Goal: Task Accomplishment & Management: Use online tool/utility

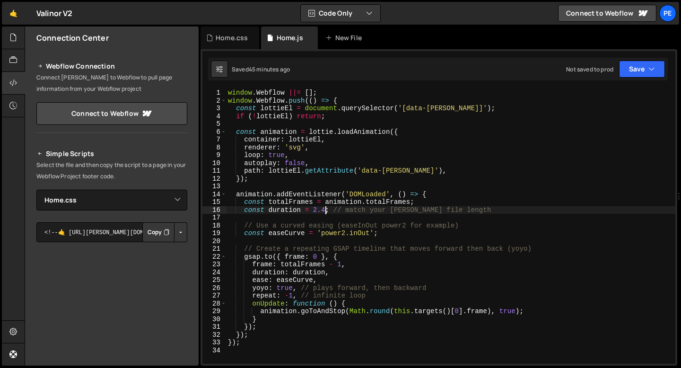
select select "48036"
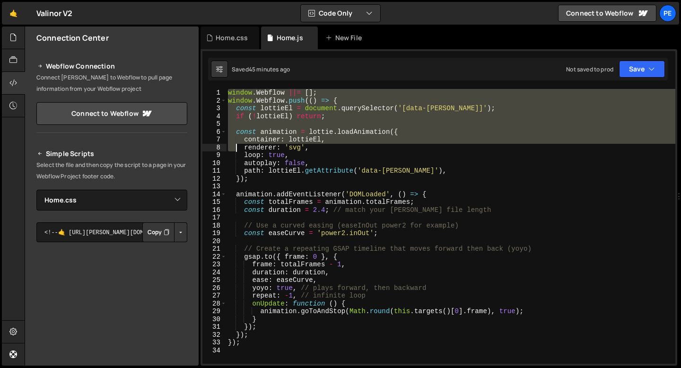
drag, startPoint x: 227, startPoint y: 93, endPoint x: 242, endPoint y: 178, distance: 85.9
click at [242, 178] on div "window . Webflow ||= [ ] ; window . Webflow . push (( ) => { const lottieEl = d…" at bounding box center [450, 234] width 449 height 290
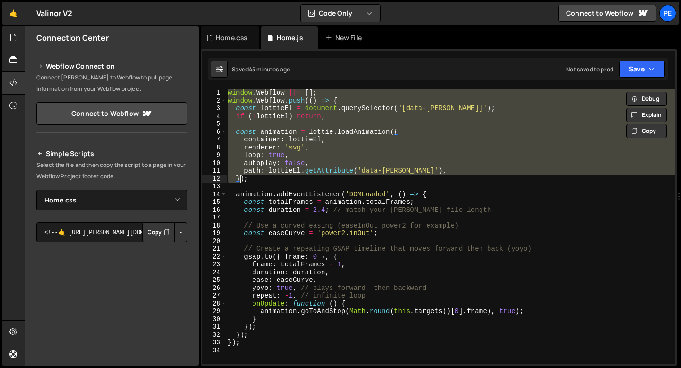
click at [229, 95] on div "window . Webflow ||= [ ] ; window . Webflow . push (( ) => { const lottieEl = d…" at bounding box center [450, 226] width 449 height 275
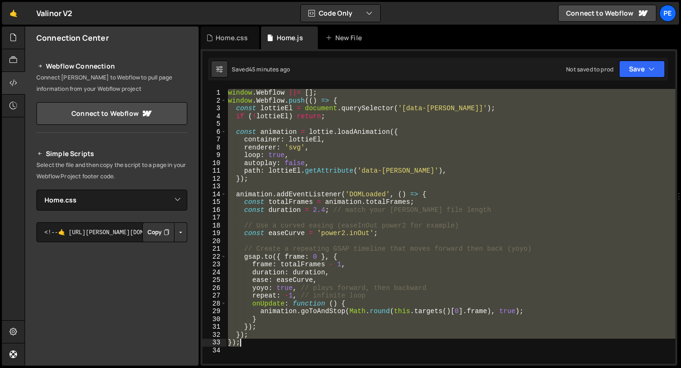
drag, startPoint x: 229, startPoint y: 90, endPoint x: 271, endPoint y: 345, distance: 258.4
click at [271, 345] on div "window . Webflow ||= [ ] ; window . Webflow . push (( ) => { const lottieEl = d…" at bounding box center [450, 234] width 449 height 290
type textarea "}); });"
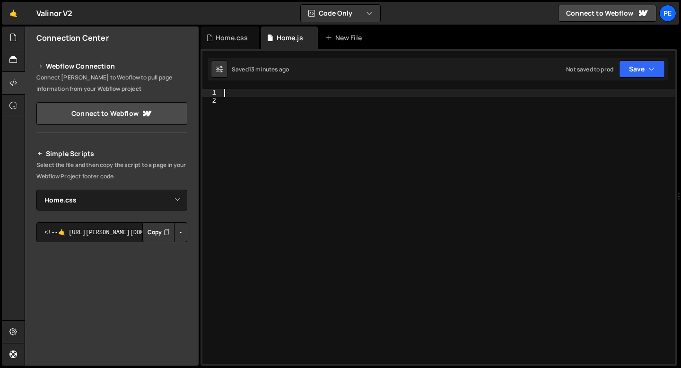
click at [312, 96] on div at bounding box center [448, 234] width 453 height 290
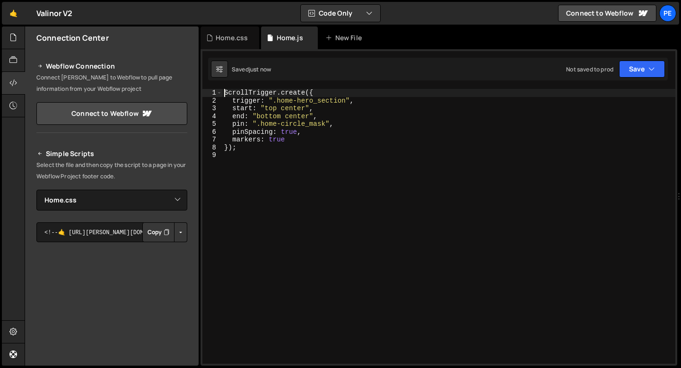
click at [226, 93] on div "ScrollTrigger . create ({ trigger : ".home-hero_section" , start : "top center"…" at bounding box center [448, 234] width 453 height 290
type textarea "ScrollTrigger.create({"
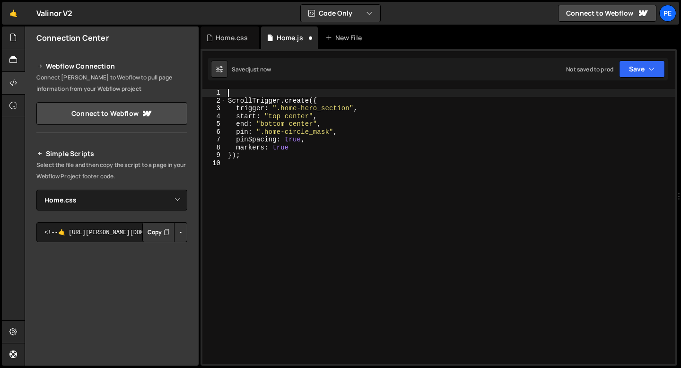
paste textarea
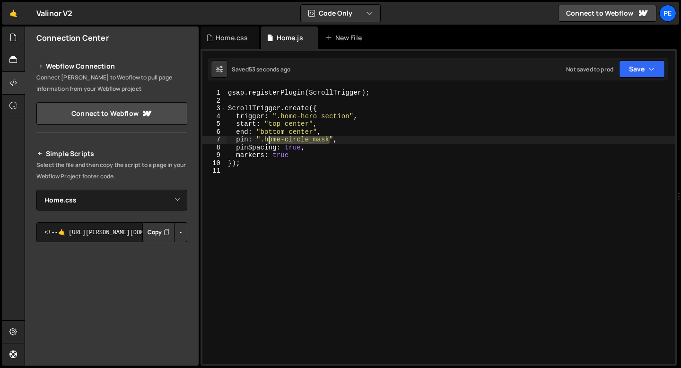
drag, startPoint x: 331, startPoint y: 139, endPoint x: 265, endPoint y: 139, distance: 65.7
click at [265, 139] on div "gsap . registerPlugin ( ScrollTrigger ) ; ScrollTrigger . create ({ trigger : "…" at bounding box center [450, 234] width 449 height 290
paste textarea "hero_w"
drag, startPoint x: 310, startPoint y: 139, endPoint x: 264, endPoint y: 142, distance: 46.0
click at [263, 142] on div "gsap . registerPlugin ( ScrollTrigger ) ; ScrollTrigger . create ({ trigger : "…" at bounding box center [450, 234] width 449 height 290
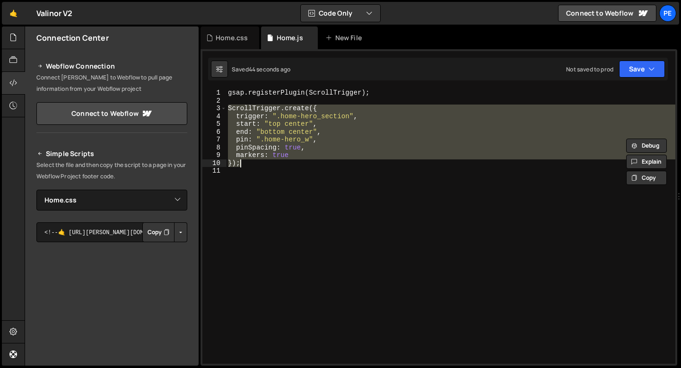
drag, startPoint x: 228, startPoint y: 108, endPoint x: 241, endPoint y: 161, distance: 54.4
click at [241, 161] on div "gsap . registerPlugin ( ScrollTrigger ) ; ScrollTrigger . create ({ trigger : "…" at bounding box center [450, 234] width 449 height 290
type textarea "markers: true });"
paste textarea
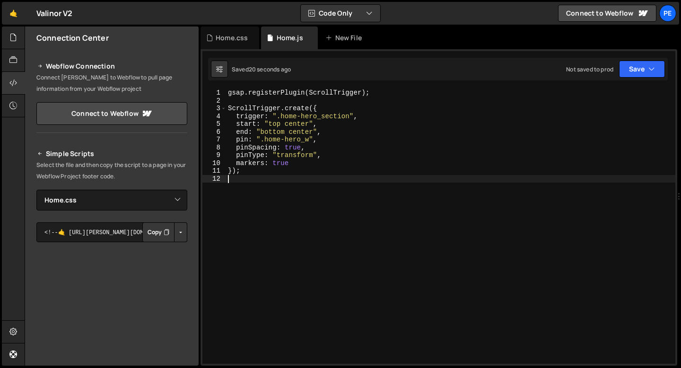
click at [322, 122] on div "gsap . registerPlugin ( ScrollTrigger ) ; ScrollTrigger . create ({ trigger : "…" at bounding box center [450, 234] width 449 height 290
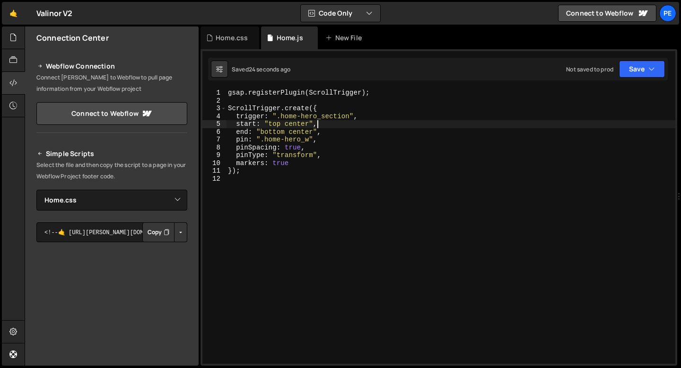
click at [289, 148] on div "gsap . registerPlugin ( ScrollTrigger ) ; ScrollTrigger . create ({ trigger : "…" at bounding box center [450, 234] width 449 height 290
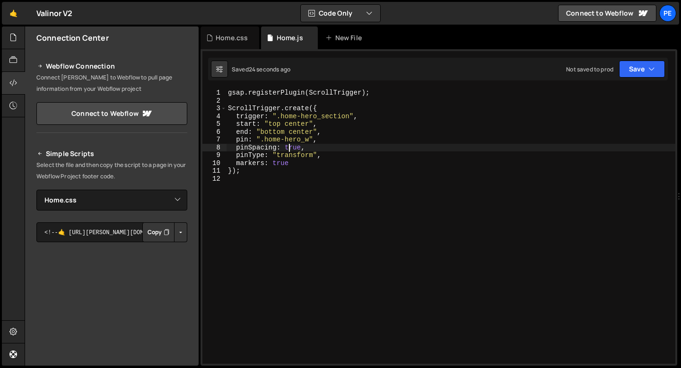
click at [289, 148] on div "gsap . registerPlugin ( ScrollTrigger ) ; ScrollTrigger . create ({ trigger : "…" at bounding box center [450, 234] width 449 height 290
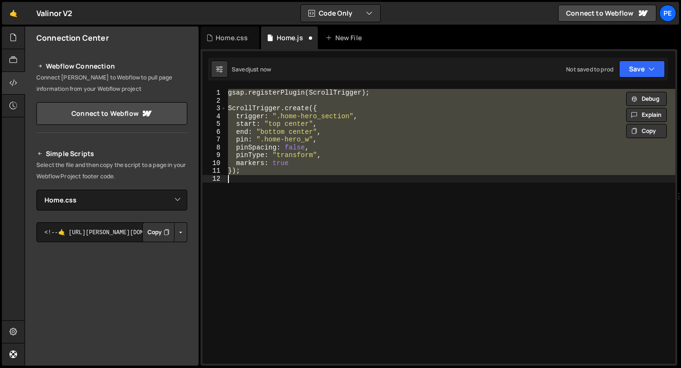
scroll to position [0, 0]
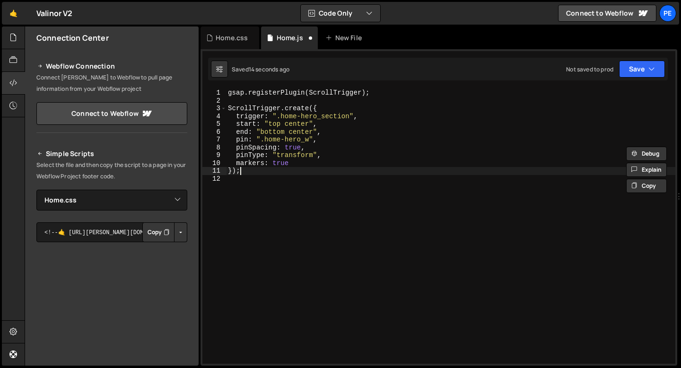
click at [253, 171] on div "gsap . registerPlugin ( ScrollTrigger ) ; ScrollTrigger . create ({ trigger : "…" at bounding box center [450, 234] width 449 height 290
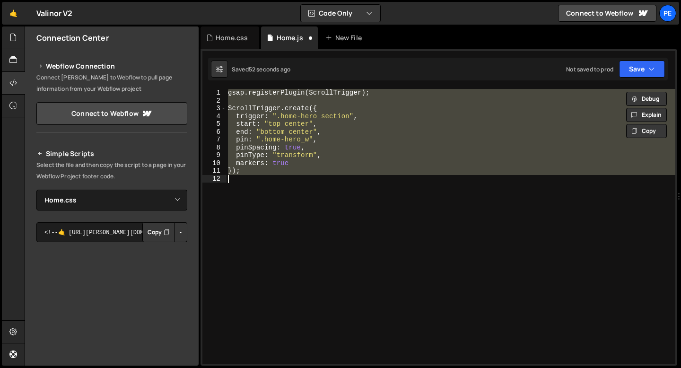
click at [235, 118] on div "gsap . registerPlugin ( ScrollTrigger ) ; ScrollTrigger . create ({ trigger : "…" at bounding box center [450, 226] width 449 height 275
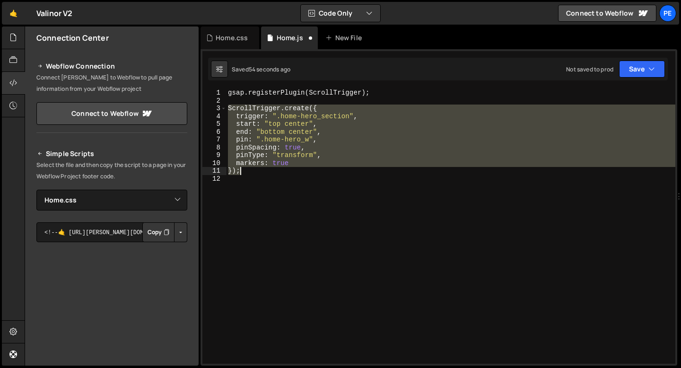
drag, startPoint x: 229, startPoint y: 110, endPoint x: 249, endPoint y: 168, distance: 61.3
click at [249, 168] on div "gsap . registerPlugin ( ScrollTrigger ) ; ScrollTrigger . create ({ trigger : "…" at bounding box center [450, 234] width 449 height 290
type textarea "markers: true });"
paste textarea
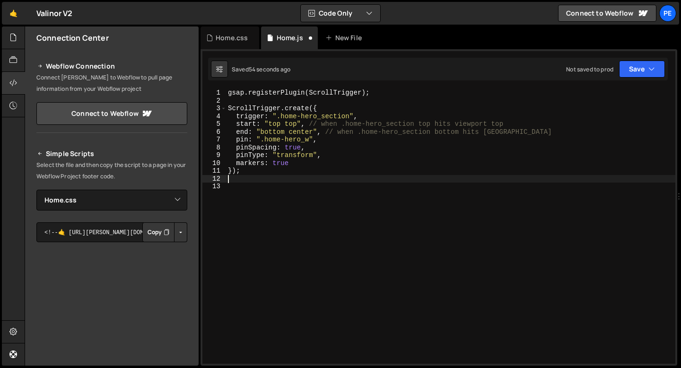
scroll to position [0, 0]
click at [260, 167] on div "gsap . registerPlugin ( ScrollTrigger ) ; ScrollTrigger . create ({ trigger : "…" at bounding box center [450, 234] width 449 height 290
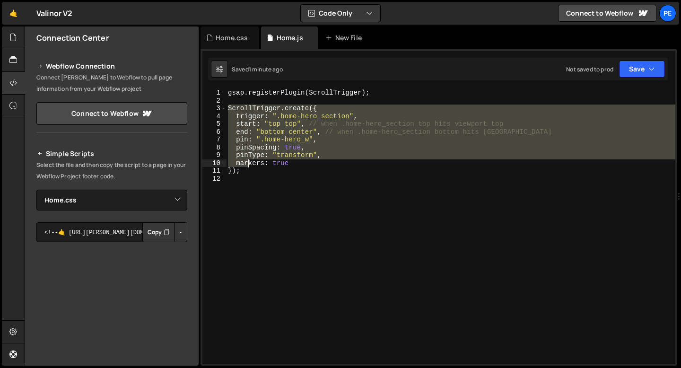
drag, startPoint x: 229, startPoint y: 106, endPoint x: 247, endPoint y: 168, distance: 64.2
click at [247, 168] on div "gsap . registerPlugin ( ScrollTrigger ) ; ScrollTrigger . create ({ trigger : "…" at bounding box center [450, 234] width 449 height 290
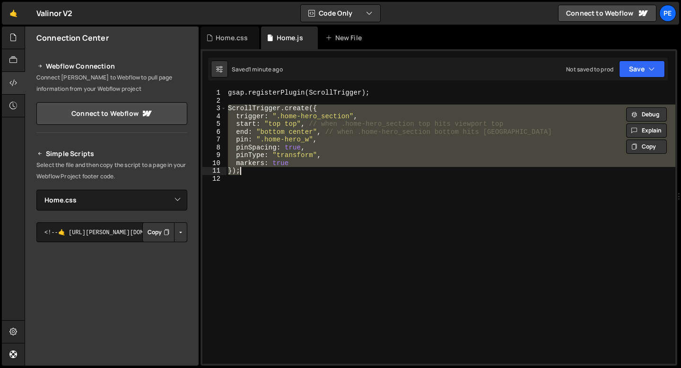
paste textarea
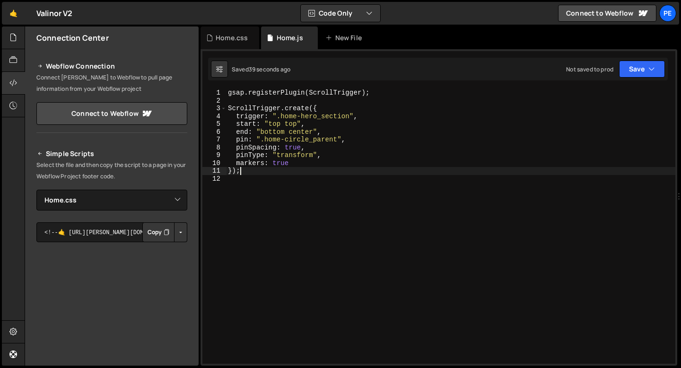
click at [305, 121] on div "gsap . registerPlugin ( ScrollTrigger ) ; ScrollTrigger . create ({ trigger : "…" at bounding box center [450, 234] width 449 height 290
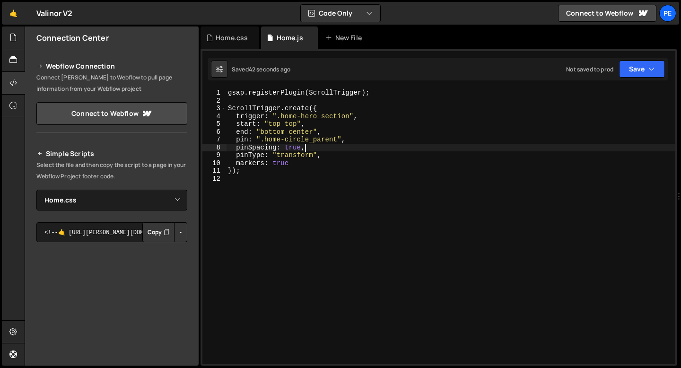
click at [309, 146] on div "gsap . registerPlugin ( ScrollTrigger ) ; ScrollTrigger . create ({ trigger : "…" at bounding box center [450, 234] width 449 height 290
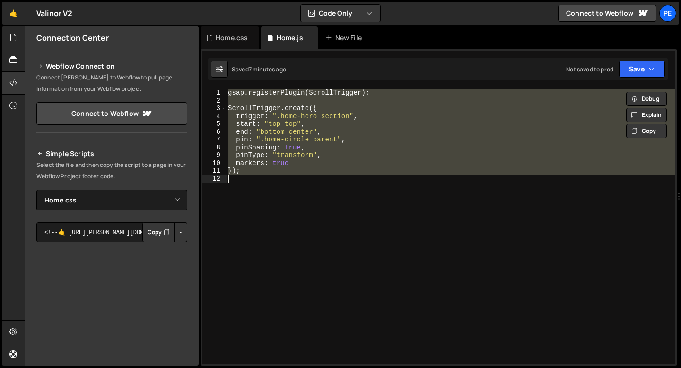
click at [227, 109] on div "gsap . registerPlugin ( ScrollTrigger ) ; ScrollTrigger . create ({ trigger : "…" at bounding box center [450, 226] width 449 height 275
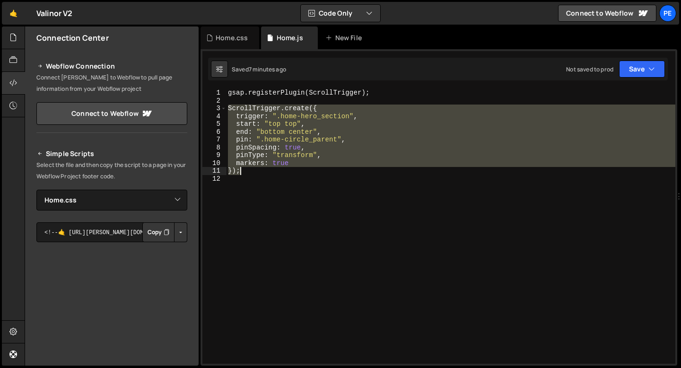
drag, startPoint x: 227, startPoint y: 109, endPoint x: 244, endPoint y: 169, distance: 62.4
click at [244, 169] on div "gsap . registerPlugin ( ScrollTrigger ) ; ScrollTrigger . create ({ trigger : "…" at bounding box center [450, 234] width 449 height 290
paste textarea
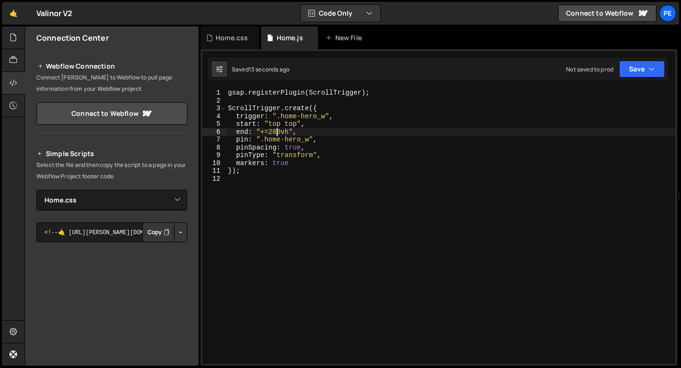
click at [277, 132] on div "gsap . registerPlugin ( ScrollTrigger ) ; ScrollTrigger . create ({ trigger : "…" at bounding box center [450, 234] width 449 height 290
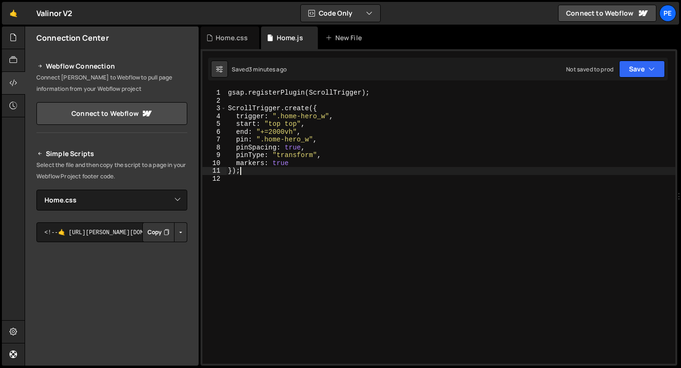
click at [292, 171] on div "gsap . registerPlugin ( ScrollTrigger ) ; ScrollTrigger . create ({ trigger : "…" at bounding box center [450, 234] width 449 height 290
type textarea "});"
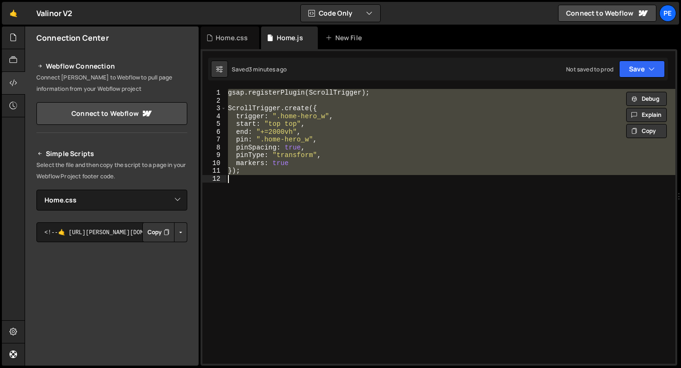
paste textarea
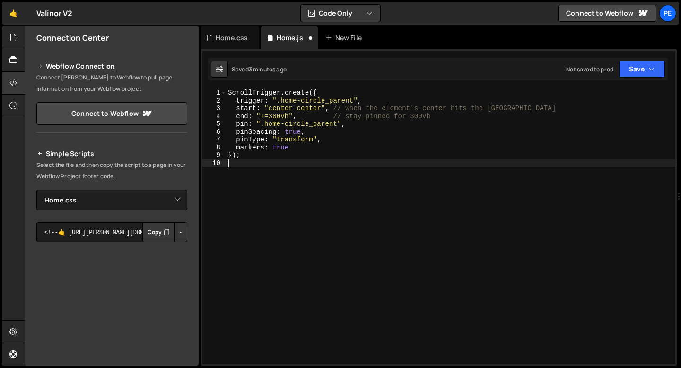
scroll to position [0, 0]
click at [280, 107] on div "ScrollTrigger . create ({ trigger : ".home-circle_parent" , start : "center cen…" at bounding box center [450, 234] width 449 height 290
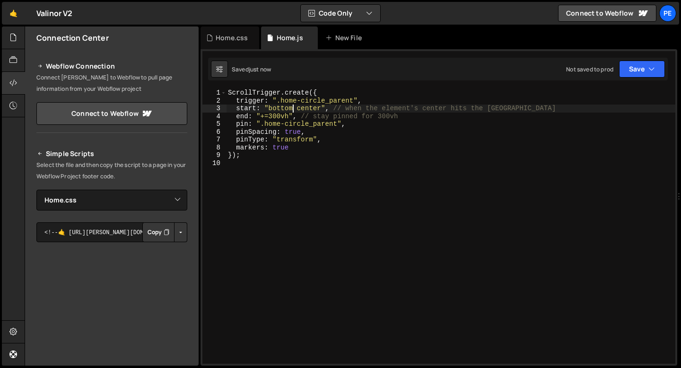
click at [287, 107] on div "ScrollTrigger . create ({ trigger : ".home-circle_parent" , start : "bottom cen…" at bounding box center [450, 234] width 449 height 290
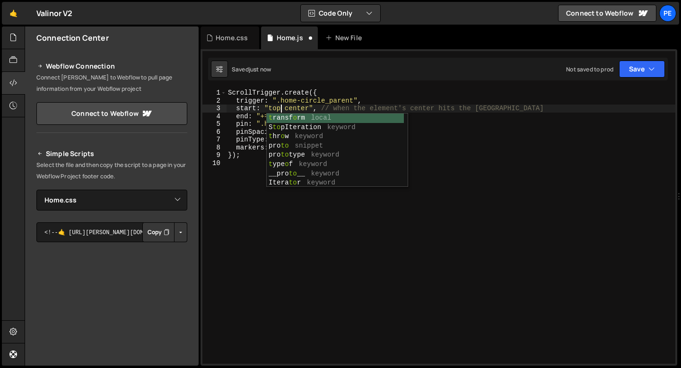
scroll to position [0, 3]
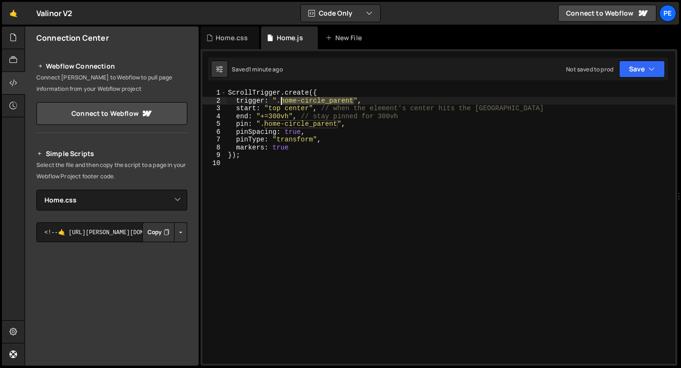
drag, startPoint x: 353, startPoint y: 100, endPoint x: 280, endPoint y: 100, distance: 72.3
click at [280, 100] on div "ScrollTrigger . create ({ trigger : ".home-circle_parent" , start : "top center…" at bounding box center [450, 234] width 449 height 290
paste textarea "hero_section-bg"
click at [296, 107] on div "ScrollTrigger . create ({ trigger : ".home-hero_section-bg" , start : "top cent…" at bounding box center [450, 234] width 449 height 290
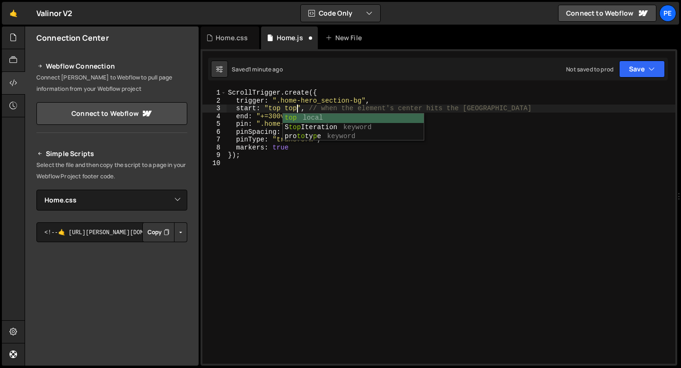
scroll to position [0, 4]
click at [328, 108] on div "ScrollTrigger . create ({ trigger : ".home-hero_section-bg" , start : "top top"…" at bounding box center [450, 234] width 449 height 290
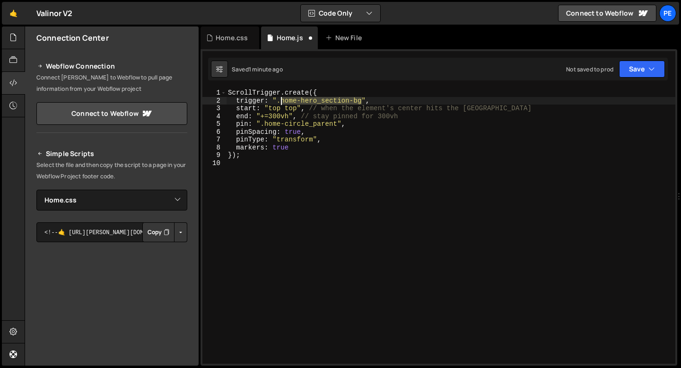
drag, startPoint x: 363, startPoint y: 100, endPoint x: 282, endPoint y: 101, distance: 80.9
click at [282, 102] on div "ScrollTrigger . create ({ trigger : ".home-hero_section-bg" , start : "top top"…" at bounding box center [450, 234] width 449 height 290
paste textarea
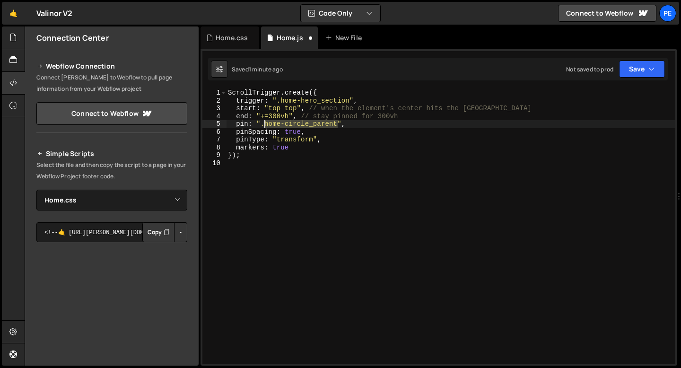
drag, startPoint x: 338, startPoint y: 124, endPoint x: 266, endPoint y: 123, distance: 71.9
click at [266, 123] on div "ScrollTrigger . create ({ trigger : ".home-hero_section" , start : "top top" , …" at bounding box center [450, 234] width 449 height 290
paste textarea "hero_section"
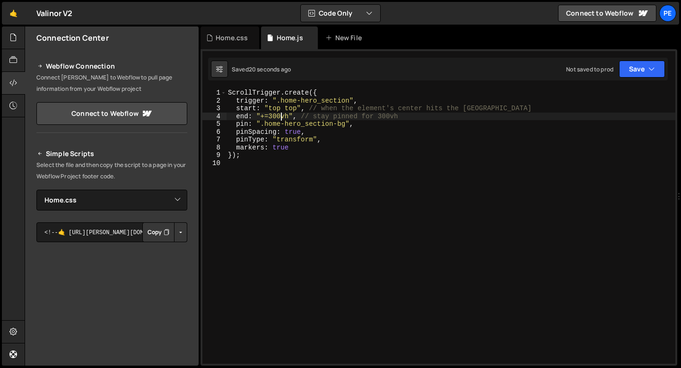
click at [281, 114] on div "ScrollTrigger . create ({ trigger : ".home-hero_section" , start : "top top" , …" at bounding box center [450, 234] width 449 height 290
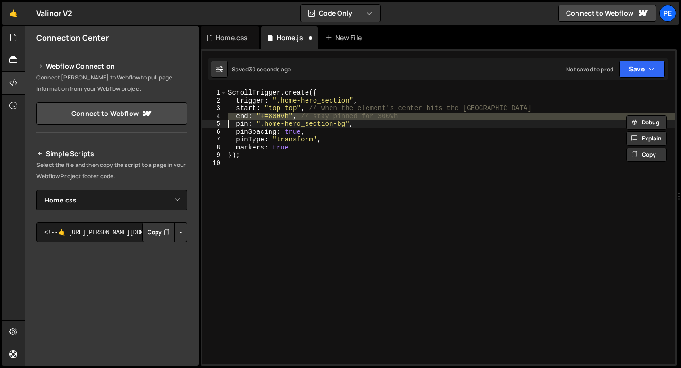
click at [280, 114] on div "ScrollTrigger . create ({ trigger : ".home-hero_section" , start : "top top" , …" at bounding box center [450, 226] width 449 height 275
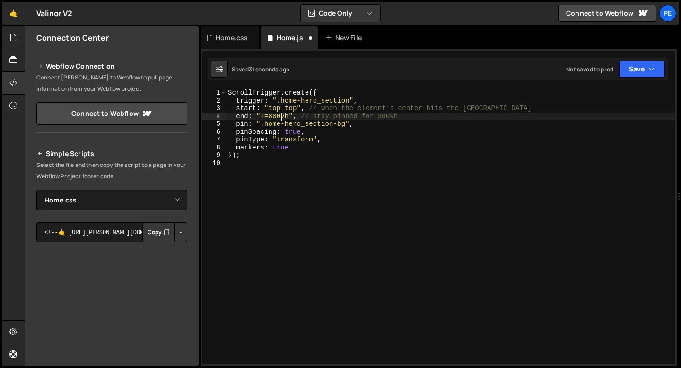
scroll to position [0, 4]
click at [347, 123] on div "ScrollTrigger . create ({ trigger : ".home-hero_section" , start : "top top" , …" at bounding box center [450, 234] width 449 height 290
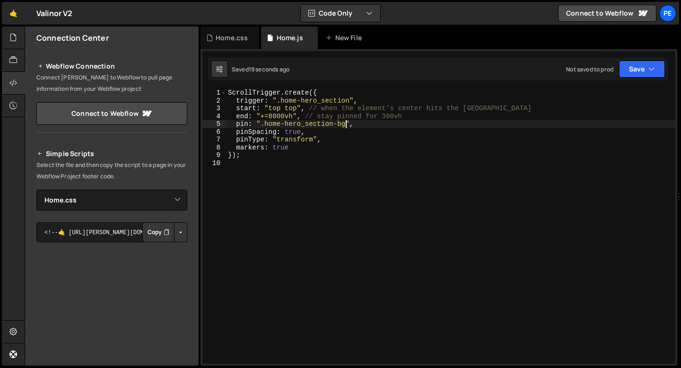
scroll to position [0, 8]
paste textarea "dark"
click at [287, 108] on div "ScrollTrigger . create ({ trigger : ".home-hero_section" , start : "top top" , …" at bounding box center [450, 234] width 449 height 290
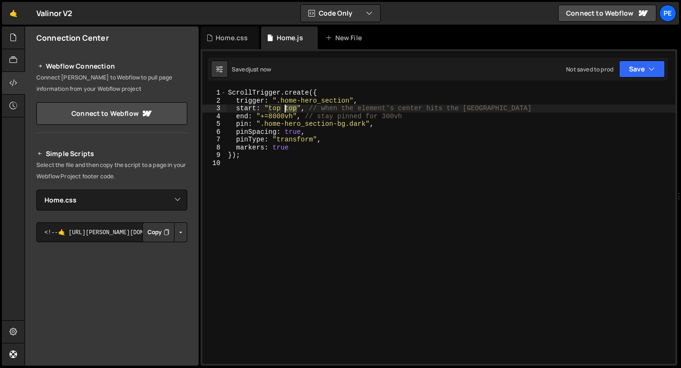
click at [287, 108] on div "ScrollTrigger . create ({ trigger : ".home-hero_section" , start : "top top" , …" at bounding box center [450, 234] width 449 height 290
click at [241, 152] on div "ScrollTrigger . create ({ trigger : ".home-hero_section" , start : "top bottom"…" at bounding box center [450, 234] width 449 height 290
type textarea "});"
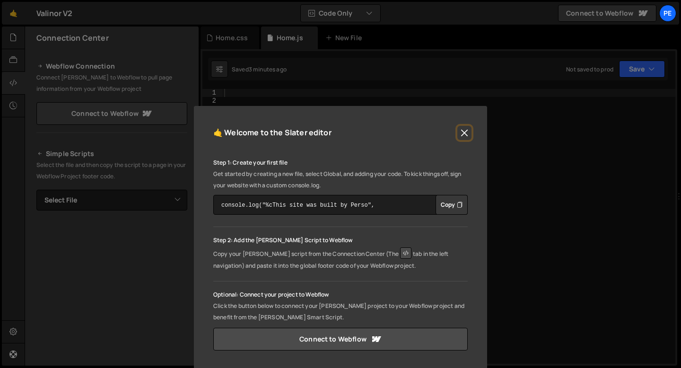
click at [463, 137] on button "Close" at bounding box center [464, 133] width 14 height 14
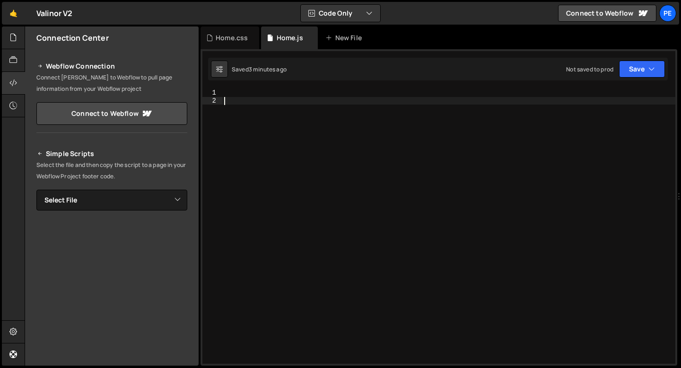
click at [331, 101] on div at bounding box center [448, 234] width 453 height 290
click at [245, 103] on div at bounding box center [448, 234] width 453 height 290
click at [638, 78] on div "Saved 3 minutes ago Not saved to prod Upgrade to Edit Save Save to Staging S Sa…" at bounding box center [438, 69] width 460 height 23
click at [635, 70] on button "Save" at bounding box center [642, 69] width 46 height 17
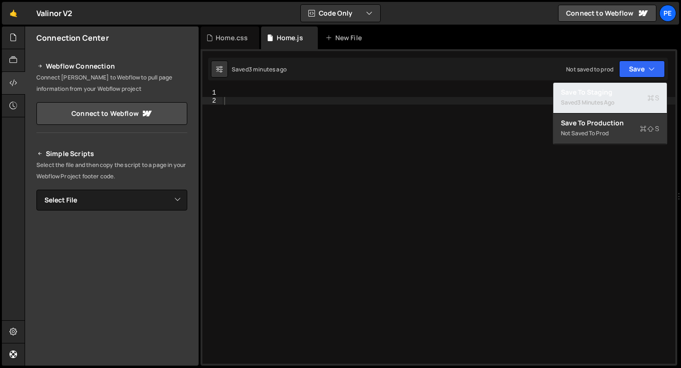
click at [609, 101] on div "3 minutes ago" at bounding box center [595, 102] width 37 height 8
